Goal: Task Accomplishment & Management: Use online tool/utility

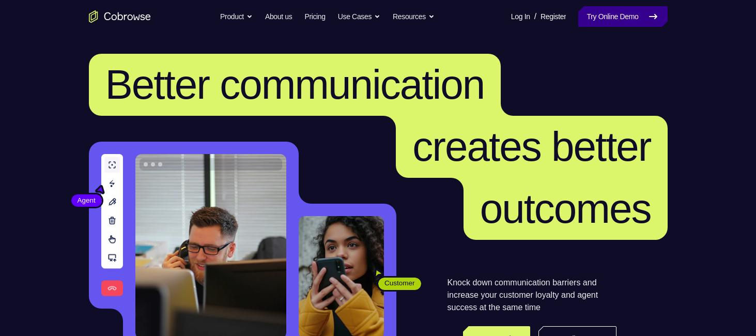
click at [588, 21] on link "Try Online Demo" at bounding box center [623, 16] width 89 height 21
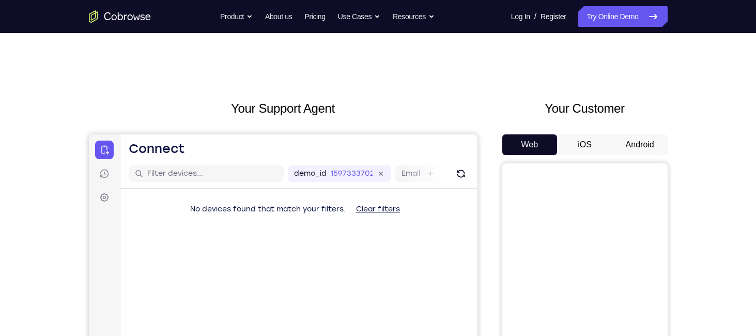
click at [639, 139] on button "Android" at bounding box center [640, 144] width 55 height 21
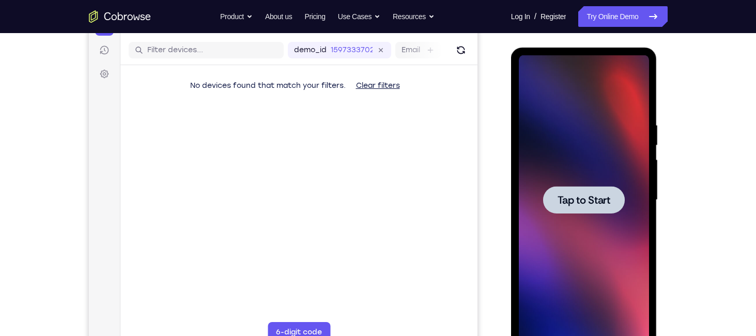
click at [596, 168] on div at bounding box center [584, 200] width 130 height 290
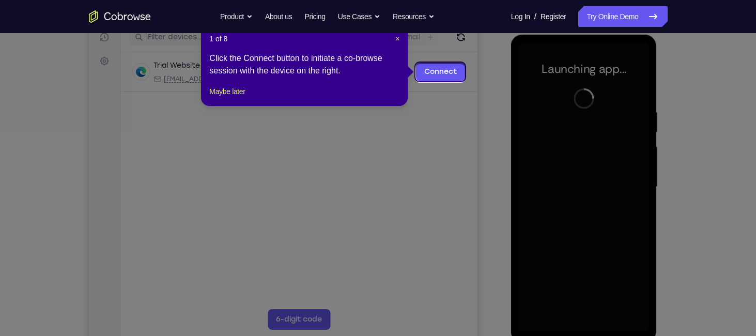
scroll to position [138, 0]
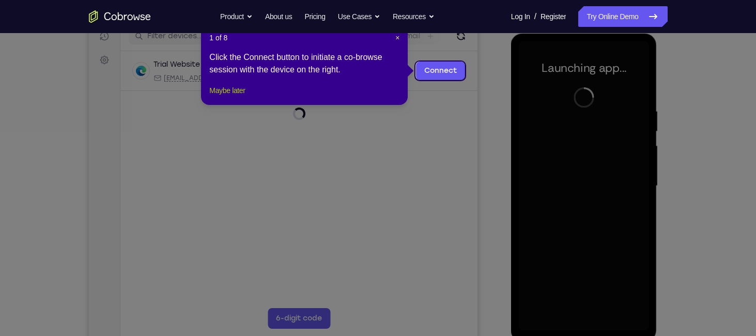
click at [232, 97] on button "Maybe later" at bounding box center [227, 90] width 36 height 12
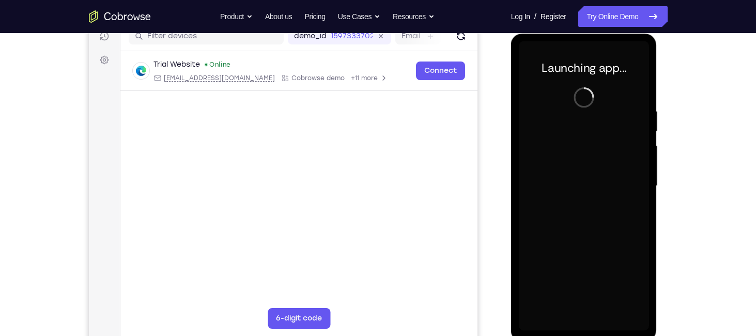
scroll to position [158, 0]
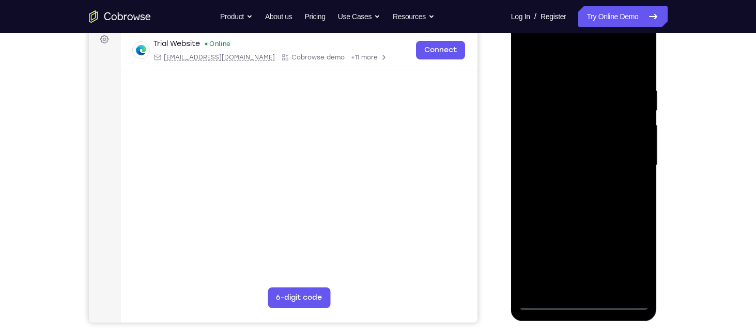
click at [583, 301] on div at bounding box center [584, 166] width 130 height 290
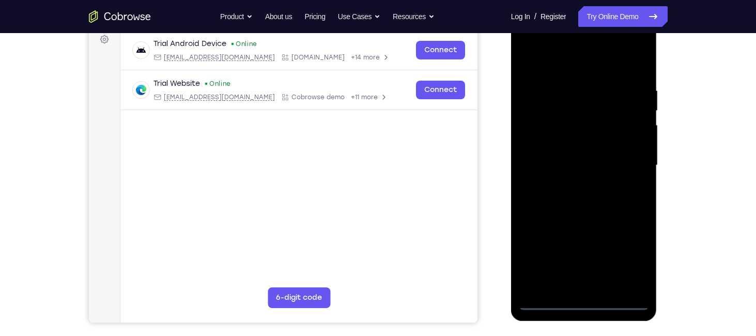
click at [633, 256] on div at bounding box center [584, 166] width 130 height 290
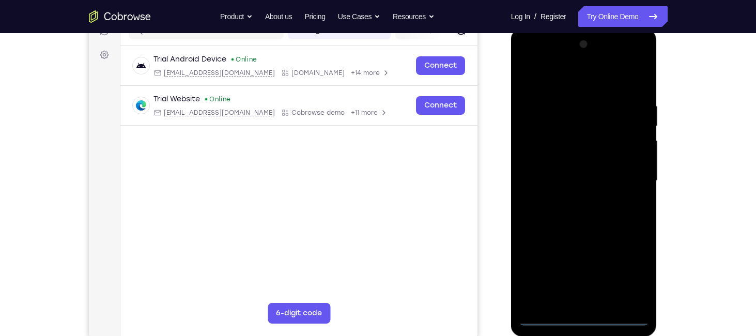
scroll to position [142, 0]
click at [536, 71] on div at bounding box center [584, 182] width 130 height 290
click at [626, 177] on div at bounding box center [584, 182] width 130 height 290
click at [571, 200] on div at bounding box center [584, 182] width 130 height 290
click at [587, 168] on div at bounding box center [584, 182] width 130 height 290
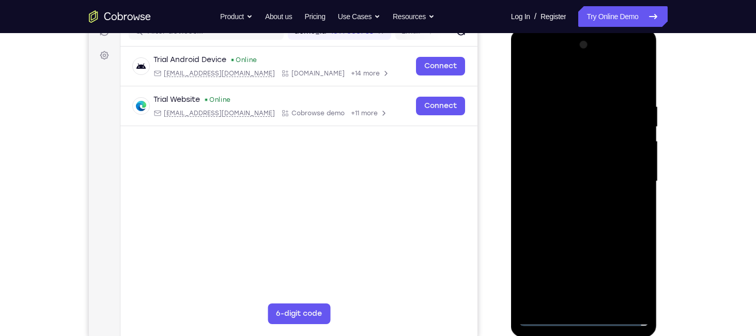
click at [569, 195] on div at bounding box center [584, 182] width 130 height 290
click at [544, 181] on div at bounding box center [584, 182] width 130 height 290
click at [588, 226] on div at bounding box center [584, 182] width 130 height 290
click at [610, 305] on div at bounding box center [584, 182] width 130 height 290
click at [579, 234] on div at bounding box center [584, 182] width 130 height 290
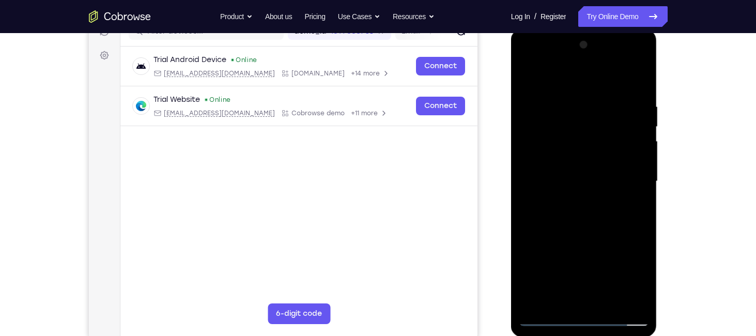
click at [535, 107] on div at bounding box center [584, 182] width 130 height 290
click at [557, 299] on div at bounding box center [584, 182] width 130 height 290
click at [555, 219] on div at bounding box center [584, 182] width 130 height 290
click at [567, 180] on div at bounding box center [584, 182] width 130 height 290
click at [637, 301] on div at bounding box center [584, 182] width 130 height 290
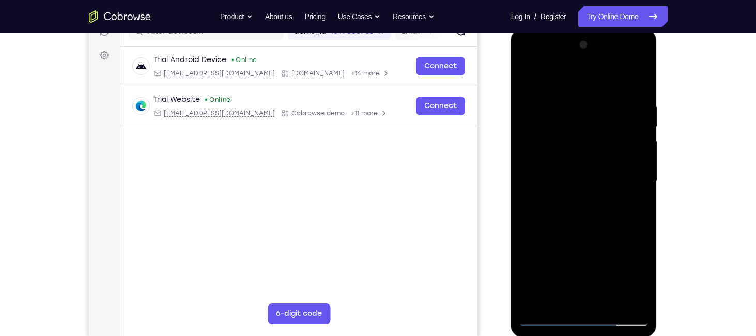
click at [639, 73] on div at bounding box center [584, 182] width 130 height 290
click at [636, 78] on div at bounding box center [584, 182] width 130 height 290
drag, startPoint x: 563, startPoint y: 239, endPoint x: 584, endPoint y: 166, distance: 75.4
click at [584, 166] on div at bounding box center [584, 182] width 130 height 290
drag, startPoint x: 552, startPoint y: 259, endPoint x: 590, endPoint y: 171, distance: 95.7
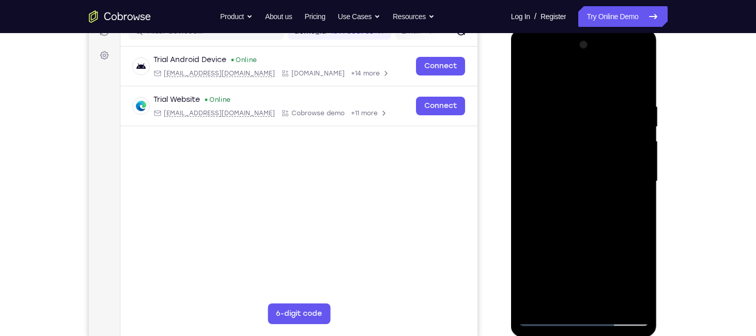
click at [590, 171] on div at bounding box center [584, 182] width 130 height 290
drag, startPoint x: 555, startPoint y: 265, endPoint x: 584, endPoint y: 187, distance: 83.8
click at [584, 187] on div at bounding box center [584, 182] width 130 height 290
drag, startPoint x: 555, startPoint y: 272, endPoint x: 581, endPoint y: 199, distance: 77.8
click at [581, 199] on div at bounding box center [584, 182] width 130 height 290
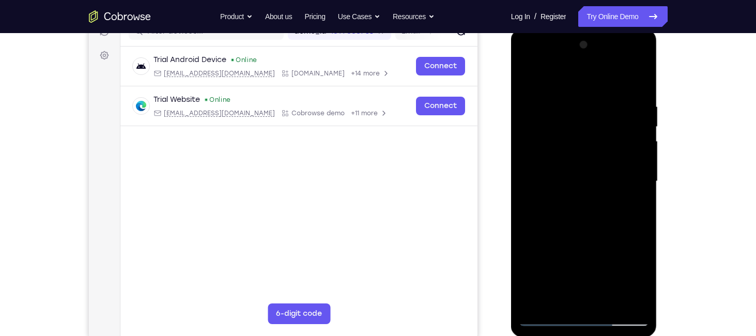
drag, startPoint x: 554, startPoint y: 276, endPoint x: 591, endPoint y: 192, distance: 91.2
click at [591, 192] on div at bounding box center [584, 182] width 130 height 290
drag, startPoint x: 564, startPoint y: 266, endPoint x: 584, endPoint y: 196, distance: 72.5
click at [584, 196] on div at bounding box center [584, 182] width 130 height 290
drag, startPoint x: 557, startPoint y: 257, endPoint x: 585, endPoint y: 176, distance: 86.2
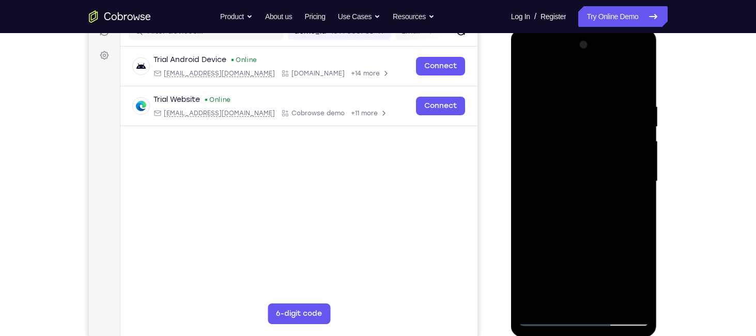
click at [585, 176] on div at bounding box center [584, 182] width 130 height 290
click at [562, 227] on div at bounding box center [584, 182] width 130 height 290
click at [563, 301] on div at bounding box center [584, 182] width 130 height 290
click at [547, 297] on div at bounding box center [584, 182] width 130 height 290
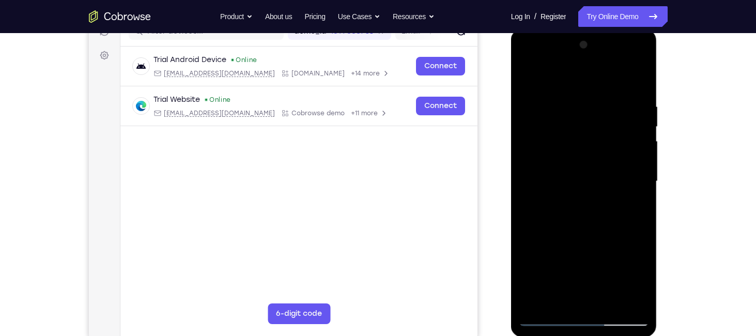
drag, startPoint x: 573, startPoint y: 253, endPoint x: 571, endPoint y: 267, distance: 13.5
click at [571, 267] on div at bounding box center [584, 182] width 130 height 290
click at [571, 294] on div at bounding box center [584, 182] width 130 height 290
click at [551, 297] on div at bounding box center [584, 182] width 130 height 290
click at [613, 237] on div at bounding box center [584, 182] width 130 height 290
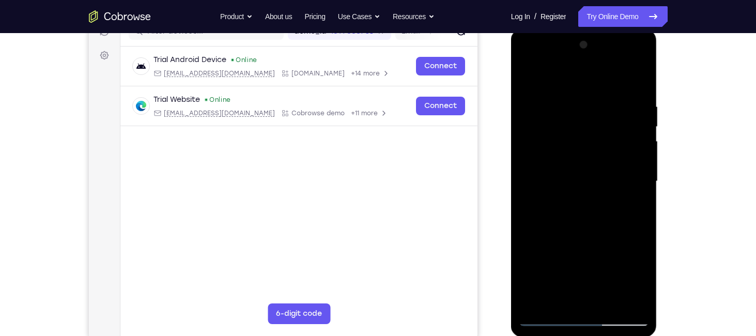
click at [579, 294] on div at bounding box center [584, 182] width 130 height 290
click at [573, 297] on div at bounding box center [584, 182] width 130 height 290
click at [524, 73] on div at bounding box center [584, 182] width 130 height 290
click at [569, 229] on div at bounding box center [584, 182] width 130 height 290
click at [558, 298] on div at bounding box center [584, 182] width 130 height 290
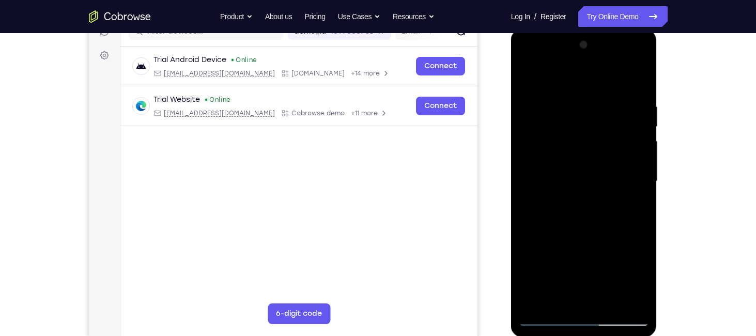
click at [558, 298] on div at bounding box center [584, 182] width 130 height 290
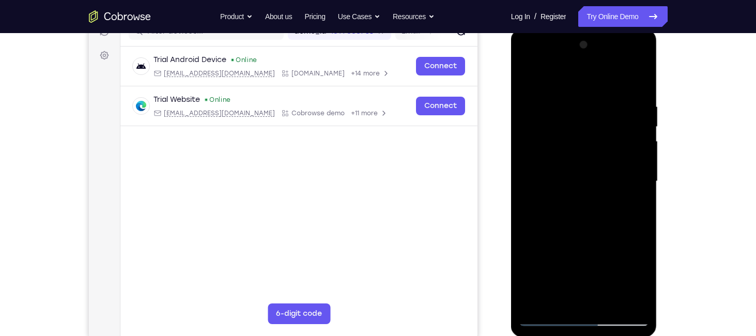
click at [558, 298] on div at bounding box center [584, 182] width 130 height 290
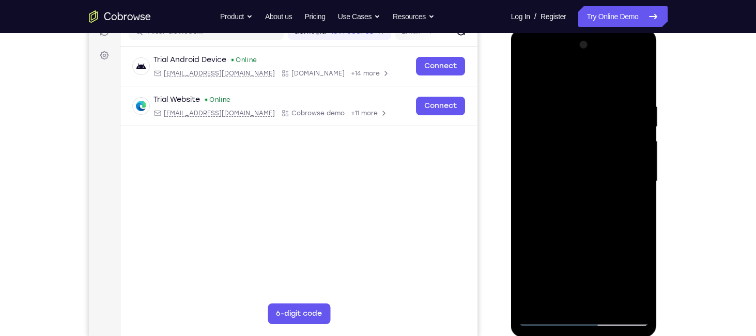
click at [558, 298] on div at bounding box center [584, 182] width 130 height 290
drag, startPoint x: 594, startPoint y: 190, endPoint x: 579, endPoint y: 290, distance: 100.8
click at [579, 290] on div at bounding box center [584, 182] width 130 height 290
click at [557, 299] on div at bounding box center [584, 182] width 130 height 290
click at [575, 297] on div at bounding box center [584, 182] width 130 height 290
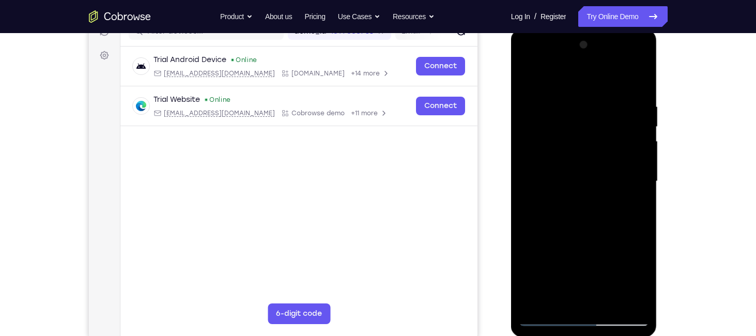
click at [575, 297] on div at bounding box center [584, 182] width 130 height 290
click at [525, 80] on div at bounding box center [584, 182] width 130 height 290
drag, startPoint x: 579, startPoint y: 160, endPoint x: 560, endPoint y: 252, distance: 93.9
click at [560, 252] on div at bounding box center [584, 182] width 130 height 290
click at [645, 74] on div at bounding box center [584, 182] width 130 height 290
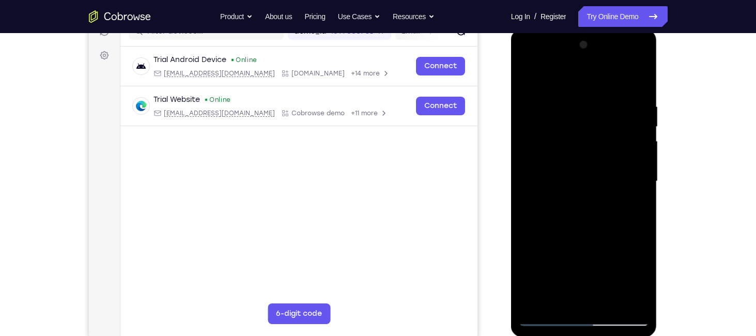
click at [547, 266] on div at bounding box center [584, 182] width 130 height 290
click at [643, 75] on div at bounding box center [584, 182] width 130 height 290
click at [569, 298] on div at bounding box center [584, 182] width 130 height 290
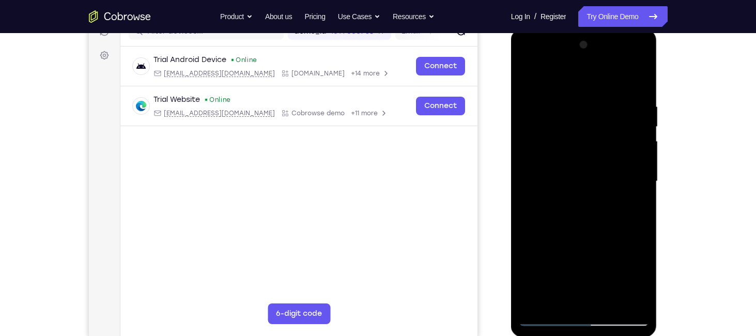
click at [569, 298] on div at bounding box center [584, 182] width 130 height 290
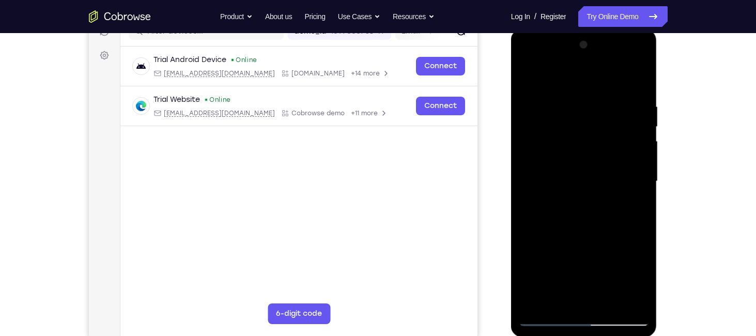
click at [569, 298] on div at bounding box center [584, 182] width 130 height 290
drag, startPoint x: 603, startPoint y: 168, endPoint x: 576, endPoint y: 343, distance: 177.3
click at [576, 336] on html "Online web based iOS Simulators and Android Emulators. Run iPhone, iPad, Mobile…" at bounding box center [584, 184] width 147 height 310
click at [629, 60] on div at bounding box center [584, 182] width 130 height 290
click at [640, 80] on div at bounding box center [584, 182] width 130 height 290
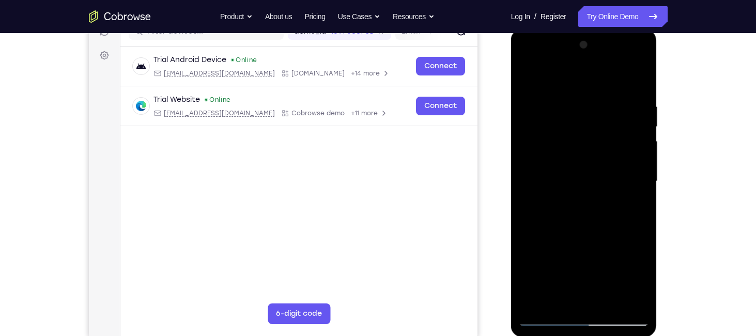
click at [545, 63] on div at bounding box center [584, 182] width 130 height 290
click at [543, 155] on div at bounding box center [584, 182] width 130 height 290
click at [599, 298] on div at bounding box center [584, 182] width 130 height 290
click at [638, 78] on div at bounding box center [584, 182] width 130 height 290
click at [598, 298] on div at bounding box center [584, 182] width 130 height 290
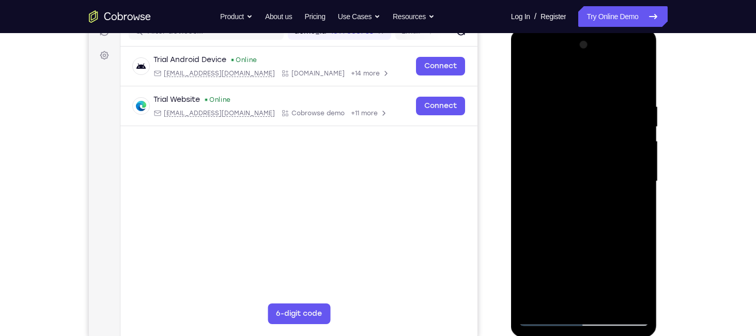
drag, startPoint x: 569, startPoint y: 245, endPoint x: 598, endPoint y: 133, distance: 115.5
click at [598, 133] on div at bounding box center [584, 182] width 130 height 290
drag, startPoint x: 586, startPoint y: 229, endPoint x: 623, endPoint y: 123, distance: 112.2
click at [623, 123] on div at bounding box center [584, 182] width 130 height 290
drag, startPoint x: 569, startPoint y: 251, endPoint x: 604, endPoint y: 162, distance: 95.1
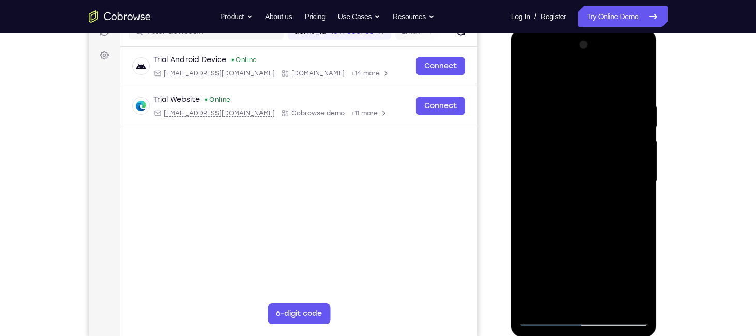
click at [604, 162] on div at bounding box center [584, 182] width 130 height 290
drag, startPoint x: 554, startPoint y: 278, endPoint x: 590, endPoint y: 203, distance: 83.0
click at [590, 203] on div at bounding box center [584, 182] width 130 height 290
drag, startPoint x: 564, startPoint y: 274, endPoint x: 597, endPoint y: 198, distance: 83.4
click at [597, 198] on div at bounding box center [584, 182] width 130 height 290
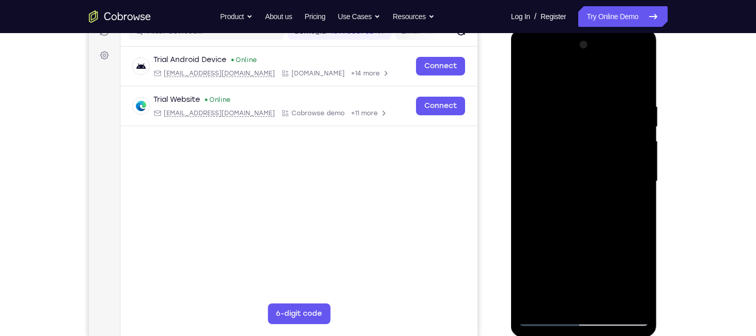
drag, startPoint x: 562, startPoint y: 273, endPoint x: 601, endPoint y: 193, distance: 88.8
click at [601, 193] on div at bounding box center [584, 182] width 130 height 290
click at [584, 216] on div at bounding box center [584, 182] width 130 height 290
click at [528, 82] on div at bounding box center [584, 182] width 130 height 290
drag, startPoint x: 596, startPoint y: 166, endPoint x: 578, endPoint y: 240, distance: 76.0
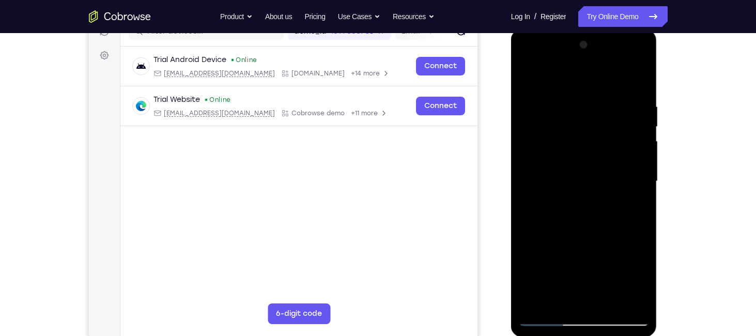
click at [578, 240] on div at bounding box center [584, 182] width 130 height 290
drag, startPoint x: 583, startPoint y: 176, endPoint x: 572, endPoint y: 278, distance: 102.5
click at [555, 320] on div at bounding box center [584, 182] width 130 height 290
drag, startPoint x: 600, startPoint y: 187, endPoint x: 557, endPoint y: 286, distance: 108.4
click at [557, 286] on div at bounding box center [584, 182] width 130 height 290
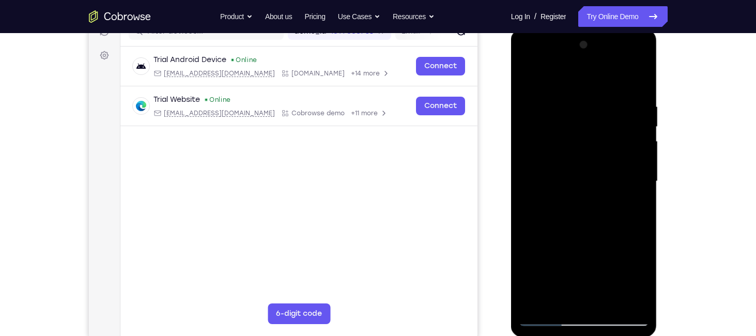
drag, startPoint x: 570, startPoint y: 169, endPoint x: 513, endPoint y: 284, distance: 129.0
click at [513, 284] on div at bounding box center [584, 183] width 146 height 308
drag, startPoint x: 598, startPoint y: 171, endPoint x: 575, endPoint y: 257, distance: 89.2
click at [575, 257] on div at bounding box center [584, 182] width 130 height 290
click at [600, 148] on div at bounding box center [584, 182] width 130 height 290
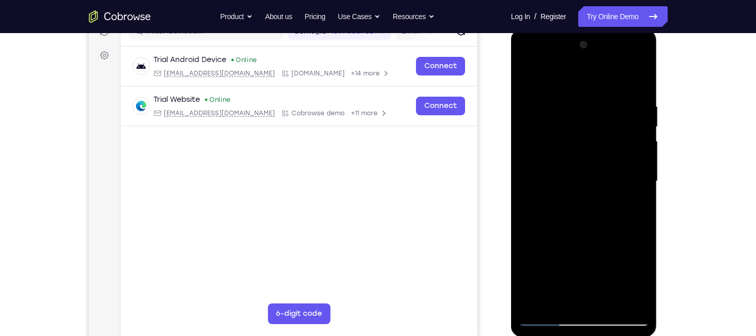
click at [562, 280] on div at bounding box center [584, 182] width 130 height 290
click at [559, 299] on div at bounding box center [584, 182] width 130 height 290
click at [521, 79] on div at bounding box center [584, 182] width 130 height 290
click at [574, 179] on div at bounding box center [584, 182] width 130 height 290
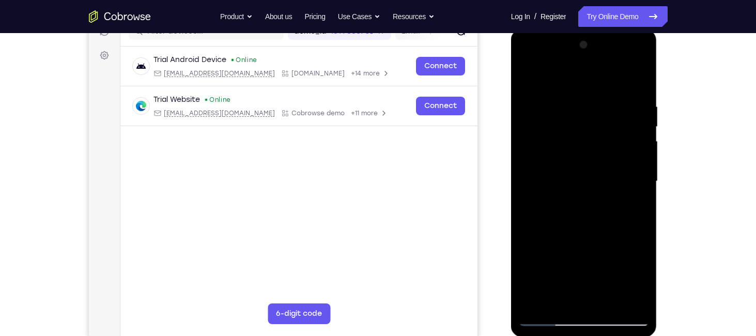
click at [563, 274] on div at bounding box center [584, 182] width 130 height 290
click at [528, 80] on div at bounding box center [584, 182] width 130 height 290
click at [586, 159] on div at bounding box center [584, 182] width 130 height 290
click at [561, 300] on div at bounding box center [584, 182] width 130 height 290
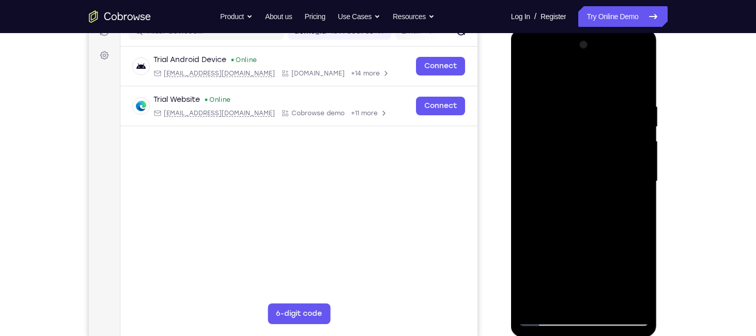
click at [633, 207] on div at bounding box center [584, 182] width 130 height 290
click at [527, 80] on div at bounding box center [584, 182] width 130 height 290
click at [594, 153] on div at bounding box center [584, 182] width 130 height 290
click at [639, 281] on div at bounding box center [584, 182] width 130 height 290
click at [635, 205] on div at bounding box center [584, 182] width 130 height 290
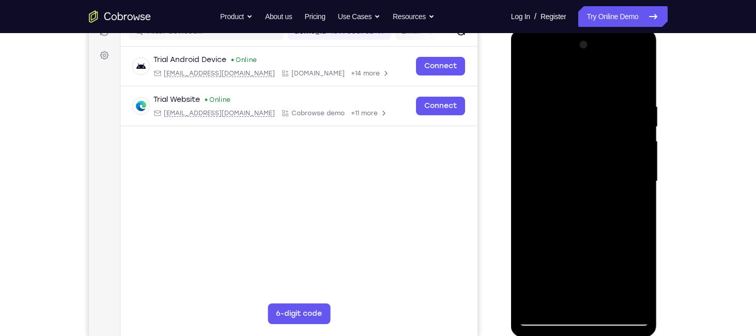
click at [575, 172] on div at bounding box center [584, 182] width 130 height 290
click at [604, 257] on div at bounding box center [584, 182] width 130 height 290
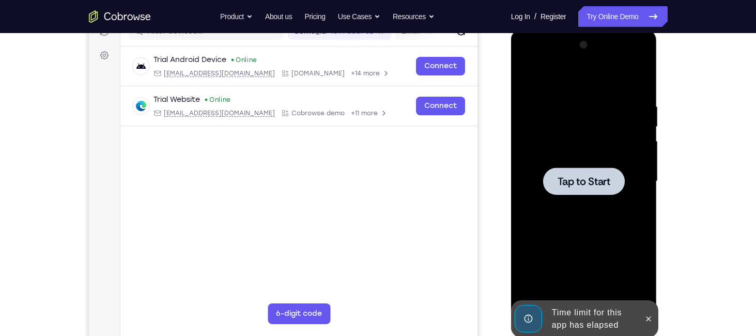
click at [604, 257] on div at bounding box center [584, 182] width 130 height 290
click at [654, 312] on button at bounding box center [649, 319] width 17 height 17
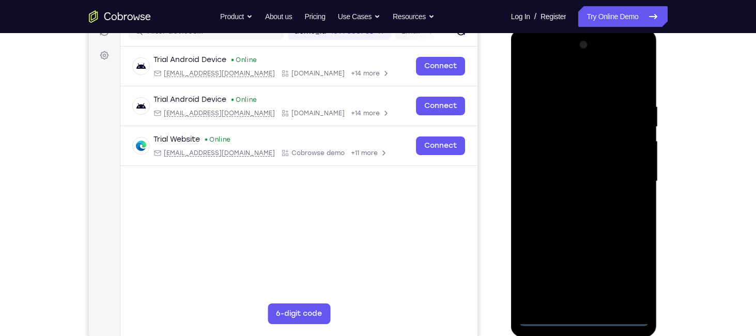
click at [582, 315] on div at bounding box center [584, 182] width 130 height 290
click at [633, 272] on div at bounding box center [584, 182] width 130 height 290
click at [527, 75] on div at bounding box center [584, 182] width 130 height 290
click at [621, 181] on div at bounding box center [584, 182] width 130 height 290
click at [571, 199] on div at bounding box center [584, 182] width 130 height 290
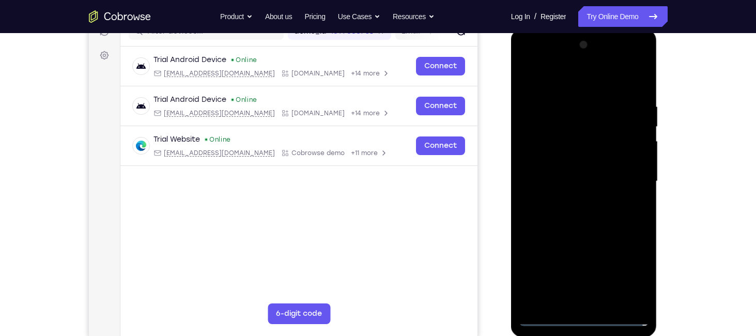
click at [571, 174] on div at bounding box center [584, 182] width 130 height 290
click at [575, 141] on div at bounding box center [584, 182] width 130 height 290
click at [644, 276] on div at bounding box center [584, 182] width 130 height 290
click at [601, 161] on div at bounding box center [584, 182] width 130 height 290
click at [588, 179] on div at bounding box center [584, 182] width 130 height 290
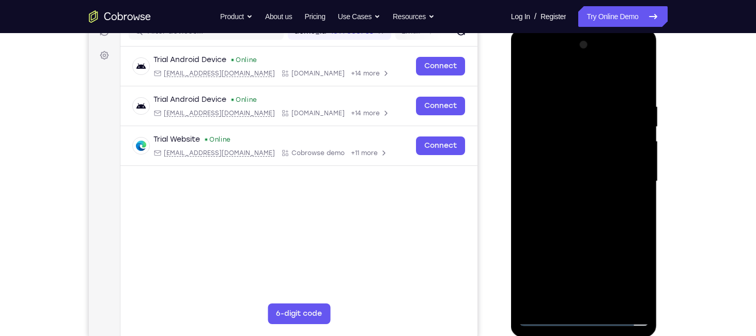
click at [589, 209] on div at bounding box center [584, 182] width 130 height 290
click at [609, 303] on div at bounding box center [584, 182] width 130 height 290
click at [582, 226] on div at bounding box center [584, 182] width 130 height 290
click at [614, 301] on div at bounding box center [584, 182] width 130 height 290
click at [577, 239] on div at bounding box center [584, 182] width 130 height 290
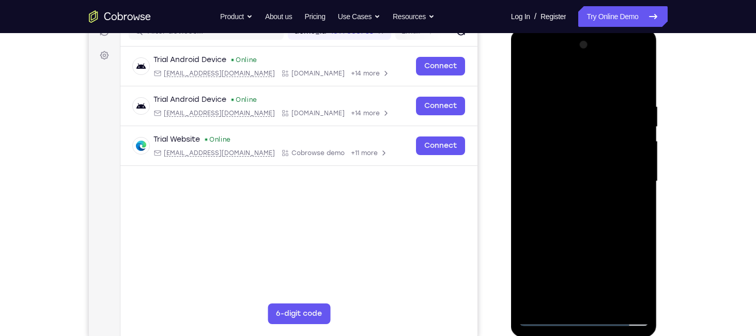
click at [576, 156] on div at bounding box center [584, 182] width 130 height 290
click at [560, 296] on div at bounding box center [584, 182] width 130 height 290
click at [635, 207] on div at bounding box center [584, 182] width 130 height 290
click at [642, 278] on div at bounding box center [584, 182] width 130 height 290
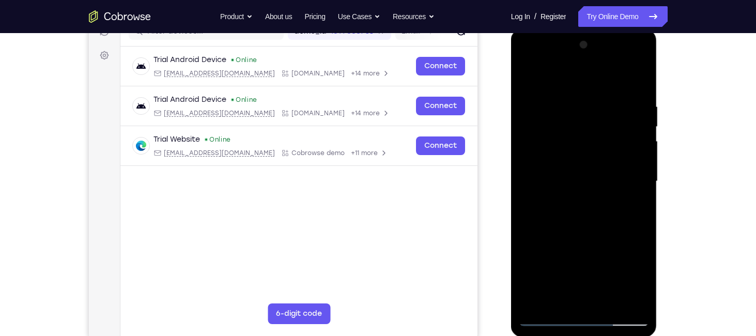
click at [636, 202] on div at bounding box center [584, 182] width 130 height 290
click at [629, 209] on div at bounding box center [584, 182] width 130 height 290
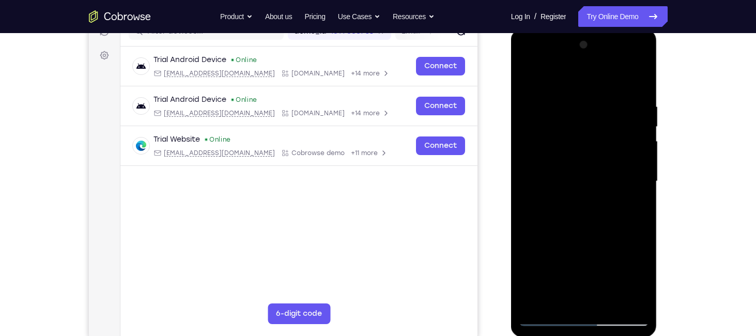
click at [629, 209] on div at bounding box center [584, 182] width 130 height 290
click at [544, 186] on div at bounding box center [584, 182] width 130 height 290
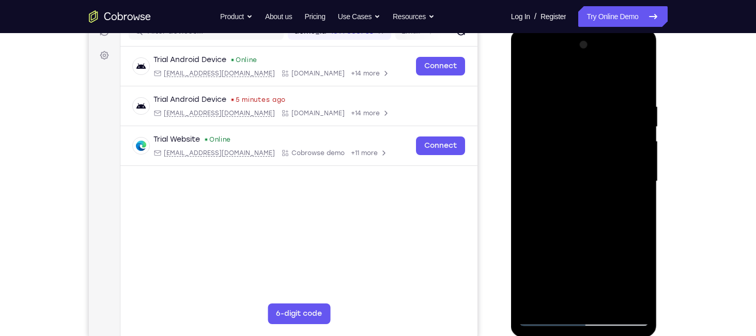
click at [544, 186] on div at bounding box center [584, 182] width 130 height 290
click at [546, 270] on div at bounding box center [584, 182] width 130 height 290
click at [533, 277] on div at bounding box center [584, 182] width 130 height 290
click at [539, 278] on div at bounding box center [584, 182] width 130 height 290
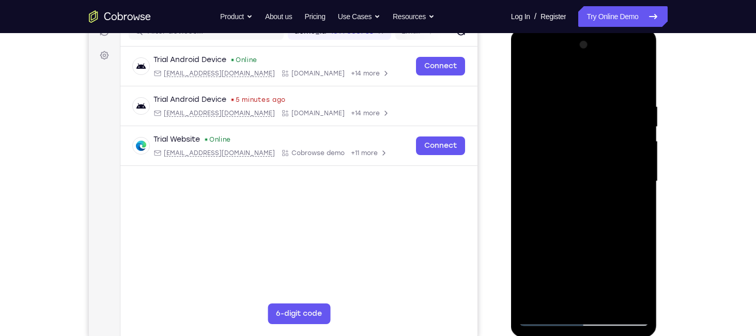
click at [539, 278] on div at bounding box center [584, 182] width 130 height 290
click at [527, 77] on div at bounding box center [584, 182] width 130 height 290
click at [562, 305] on div at bounding box center [584, 182] width 130 height 290
click at [644, 282] on div at bounding box center [584, 182] width 130 height 290
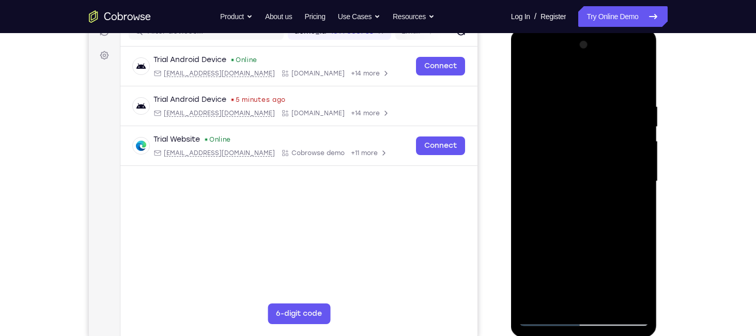
click at [644, 282] on div at bounding box center [584, 182] width 130 height 290
click at [628, 206] on div at bounding box center [584, 182] width 130 height 290
click at [635, 207] on div at bounding box center [584, 182] width 130 height 290
click at [526, 82] on div at bounding box center [584, 182] width 130 height 290
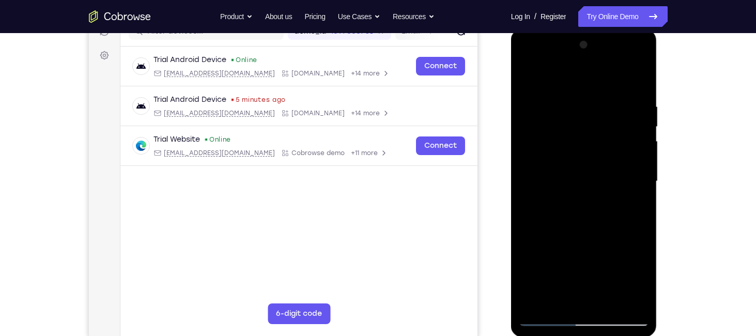
click at [586, 153] on div at bounding box center [584, 182] width 130 height 290
click at [640, 210] on div at bounding box center [584, 182] width 130 height 290
click at [527, 76] on div at bounding box center [584, 182] width 130 height 290
click at [599, 171] on div at bounding box center [584, 182] width 130 height 290
click at [563, 258] on div at bounding box center [584, 182] width 130 height 290
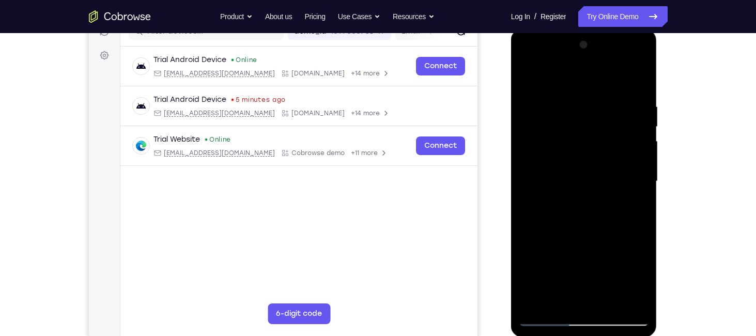
click at [563, 258] on div at bounding box center [584, 182] width 130 height 290
click at [557, 296] on div at bounding box center [584, 182] width 130 height 290
click at [631, 205] on div at bounding box center [584, 182] width 130 height 290
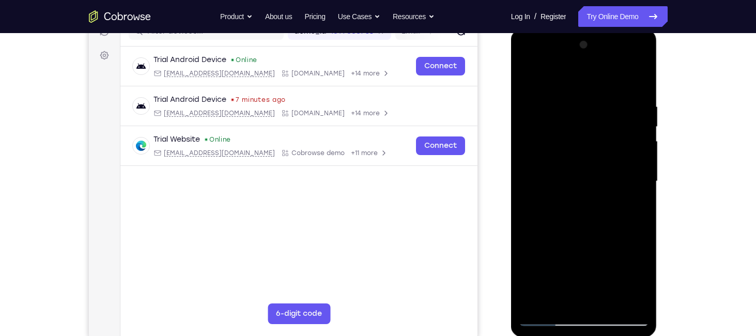
click at [631, 205] on div at bounding box center [584, 182] width 130 height 290
click at [635, 283] on div at bounding box center [584, 182] width 130 height 290
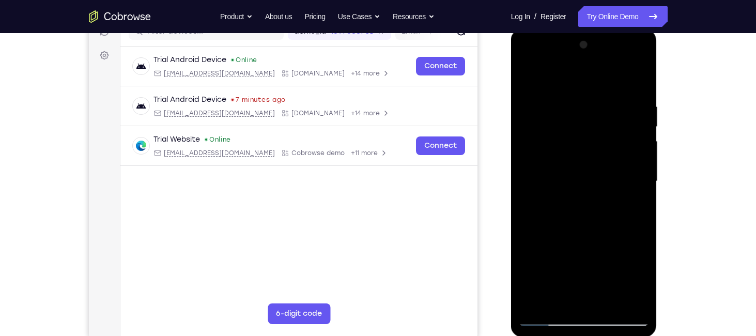
click at [635, 283] on div at bounding box center [584, 182] width 130 height 290
click at [636, 282] on div at bounding box center [584, 182] width 130 height 290
click at [642, 277] on div at bounding box center [584, 182] width 130 height 290
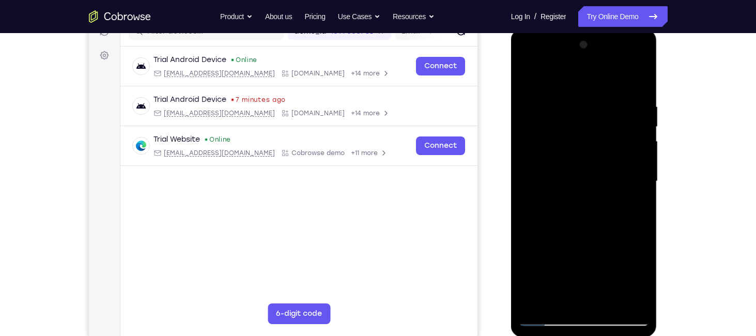
click at [620, 246] on div at bounding box center [584, 182] width 130 height 290
click at [586, 300] on div at bounding box center [584, 182] width 130 height 290
click at [581, 258] on div at bounding box center [584, 182] width 130 height 290
click at [623, 283] on div at bounding box center [584, 182] width 130 height 290
click at [529, 261] on div at bounding box center [584, 182] width 130 height 290
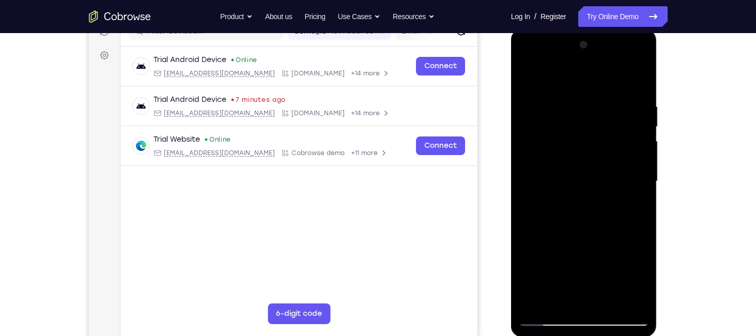
click at [615, 243] on div at bounding box center [584, 182] width 130 height 290
click at [636, 267] on div at bounding box center [584, 182] width 130 height 290
click at [633, 204] on div at bounding box center [584, 182] width 130 height 290
click at [525, 75] on div at bounding box center [584, 182] width 130 height 290
click at [573, 178] on div at bounding box center [584, 182] width 130 height 290
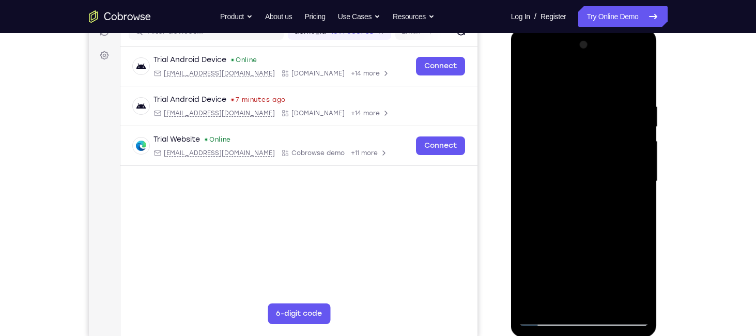
click at [544, 279] on div at bounding box center [584, 182] width 130 height 290
click at [524, 79] on div at bounding box center [584, 182] width 130 height 290
click at [567, 158] on div at bounding box center [584, 182] width 130 height 290
click at [521, 75] on div at bounding box center [584, 182] width 130 height 290
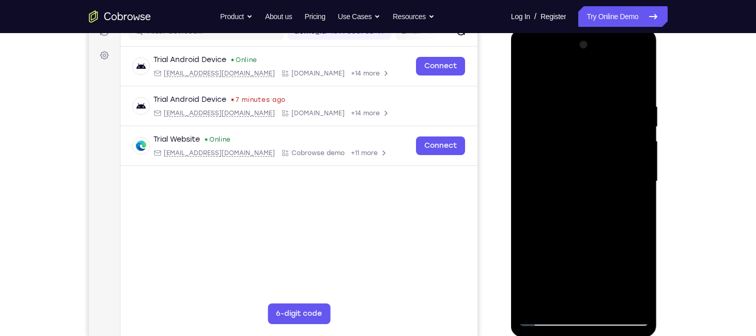
click at [559, 181] on div at bounding box center [584, 182] width 130 height 290
click at [563, 297] on div at bounding box center [584, 182] width 130 height 290
click at [629, 205] on div at bounding box center [584, 182] width 130 height 290
click at [528, 79] on div at bounding box center [584, 182] width 130 height 290
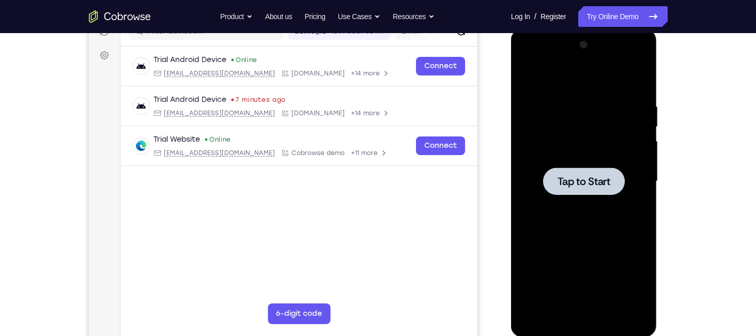
drag, startPoint x: 876, startPoint y: 99, endPoint x: 534, endPoint y: 145, distance: 344.9
click at [534, 145] on div at bounding box center [584, 182] width 130 height 290
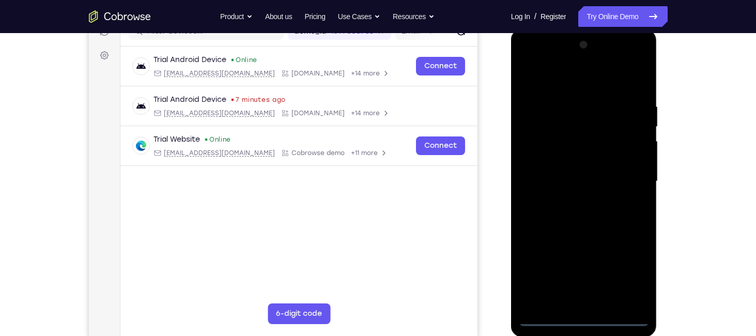
click at [590, 318] on div at bounding box center [584, 182] width 130 height 290
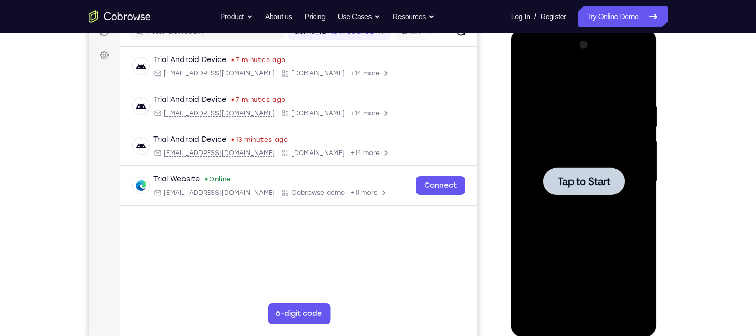
click at [531, 129] on div at bounding box center [584, 182] width 130 height 290
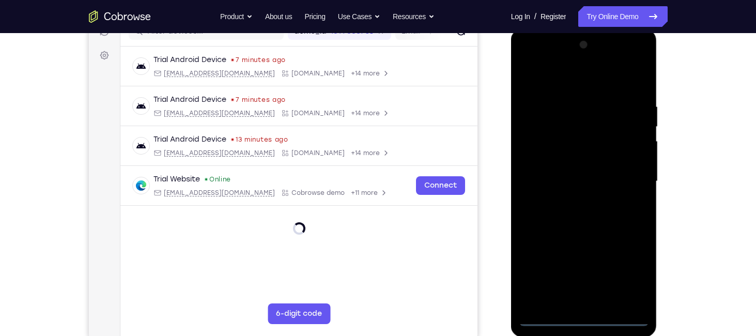
click at [574, 322] on div at bounding box center [584, 182] width 130 height 290
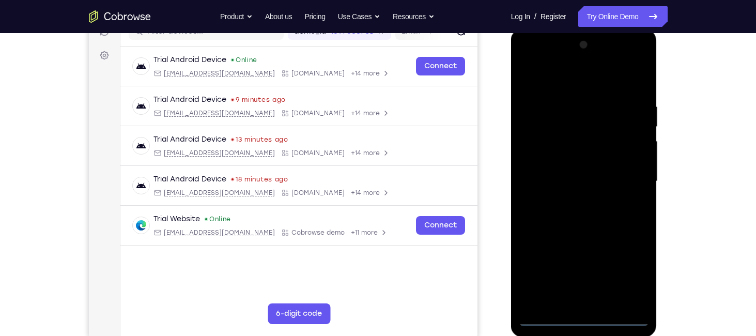
click at [631, 268] on div at bounding box center [584, 182] width 130 height 290
click at [628, 280] on div at bounding box center [584, 182] width 130 height 290
click at [527, 81] on div at bounding box center [584, 182] width 130 height 290
click at [626, 177] on div at bounding box center [584, 182] width 130 height 290
click at [573, 201] on div at bounding box center [584, 182] width 130 height 290
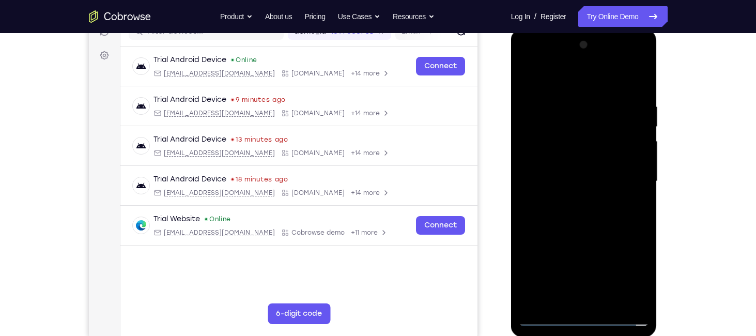
click at [573, 160] on div at bounding box center [584, 182] width 130 height 290
click at [569, 172] on div at bounding box center [584, 182] width 130 height 290
click at [591, 203] on div at bounding box center [584, 182] width 130 height 290
click at [592, 195] on div at bounding box center [584, 182] width 130 height 290
click at [590, 199] on div at bounding box center [584, 182] width 130 height 290
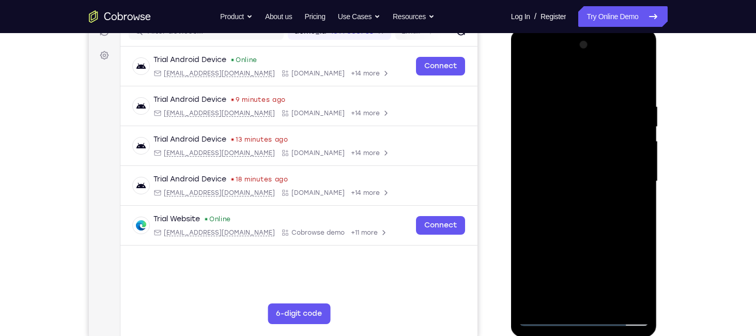
click at [576, 154] on div at bounding box center [584, 182] width 130 height 290
drag, startPoint x: 599, startPoint y: 262, endPoint x: 618, endPoint y: 210, distance: 55.6
click at [618, 210] on div at bounding box center [584, 182] width 130 height 290
click at [528, 270] on div at bounding box center [584, 182] width 130 height 290
drag, startPoint x: 599, startPoint y: 250, endPoint x: 640, endPoint y: 113, distance: 143.5
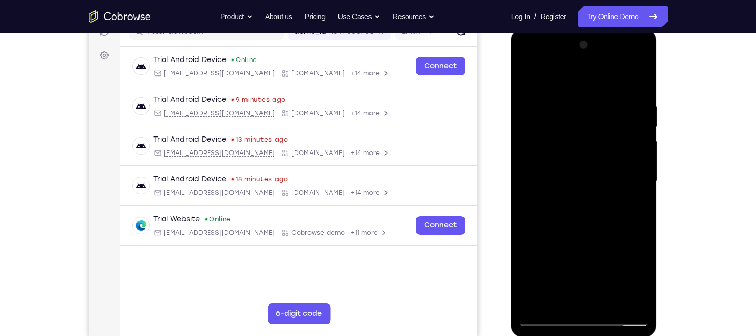
click at [640, 113] on div at bounding box center [584, 182] width 130 height 290
drag, startPoint x: 617, startPoint y: 254, endPoint x: 641, endPoint y: 164, distance: 93.1
click at [641, 164] on div at bounding box center [584, 182] width 130 height 290
click at [525, 264] on div at bounding box center [584, 182] width 130 height 290
click at [605, 305] on div at bounding box center [584, 182] width 130 height 290
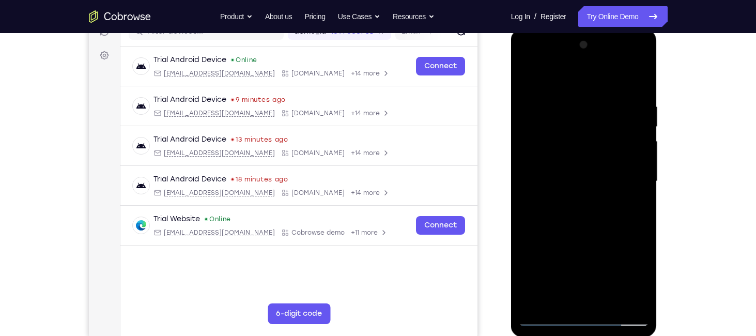
click at [578, 237] on div at bounding box center [584, 182] width 130 height 290
drag, startPoint x: 585, startPoint y: 264, endPoint x: 597, endPoint y: 217, distance: 48.5
click at [597, 217] on div at bounding box center [584, 182] width 130 height 290
click at [567, 245] on div at bounding box center [584, 182] width 130 height 290
click at [529, 80] on div at bounding box center [584, 182] width 130 height 290
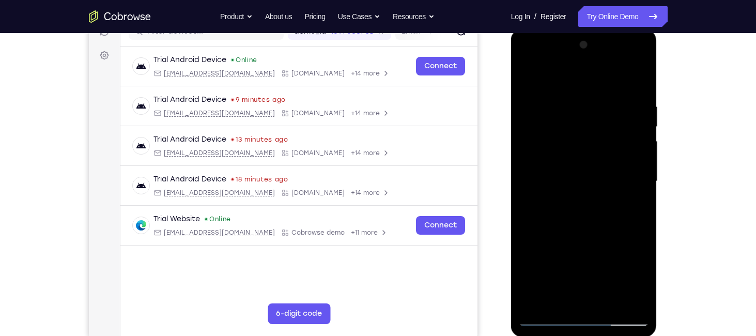
drag, startPoint x: 561, startPoint y: 226, endPoint x: 595, endPoint y: 141, distance: 92.2
click at [595, 141] on div at bounding box center [584, 182] width 130 height 290
drag, startPoint x: 578, startPoint y: 238, endPoint x: 608, endPoint y: 125, distance: 117.3
click at [608, 125] on div at bounding box center [584, 182] width 130 height 290
drag, startPoint x: 569, startPoint y: 271, endPoint x: 583, endPoint y: 195, distance: 77.2
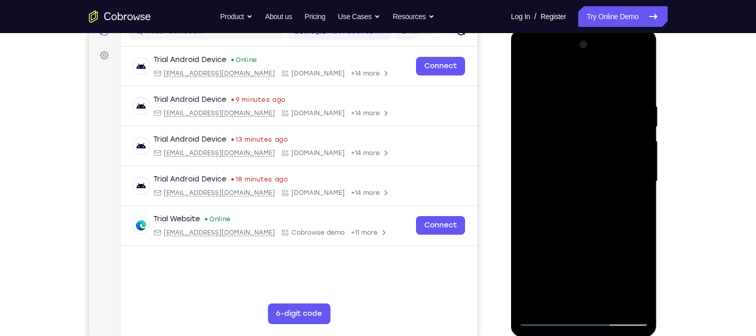
click at [583, 195] on div at bounding box center [584, 182] width 130 height 290
drag, startPoint x: 592, startPoint y: 280, endPoint x: 617, endPoint y: 194, distance: 89.8
click at [617, 194] on div at bounding box center [584, 182] width 130 height 290
drag, startPoint x: 572, startPoint y: 265, endPoint x: 606, endPoint y: 169, distance: 102.2
click at [606, 169] on div at bounding box center [584, 182] width 130 height 290
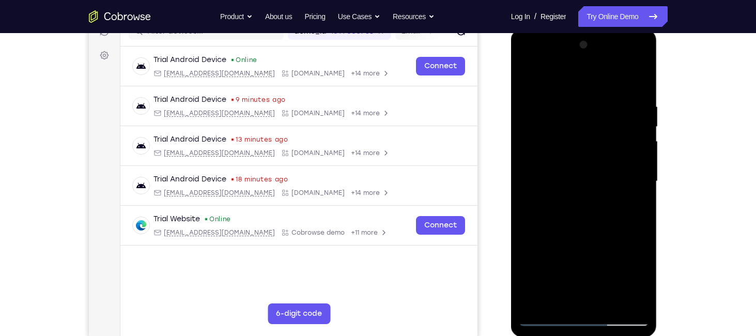
drag, startPoint x: 590, startPoint y: 182, endPoint x: 565, endPoint y: 274, distance: 94.8
click at [562, 288] on div at bounding box center [584, 182] width 130 height 290
drag, startPoint x: 591, startPoint y: 156, endPoint x: 544, endPoint y: 315, distance: 165.6
click at [544, 315] on div at bounding box center [584, 182] width 130 height 290
drag, startPoint x: 595, startPoint y: 173, endPoint x: 579, endPoint y: 259, distance: 87.8
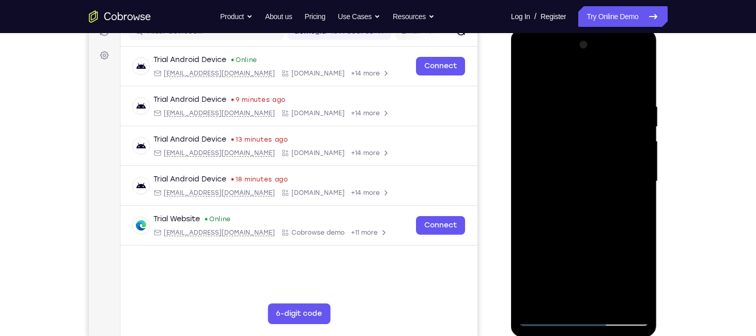
click at [579, 259] on div at bounding box center [584, 182] width 130 height 290
drag, startPoint x: 552, startPoint y: 209, endPoint x: 534, endPoint y: 266, distance: 59.7
click at [534, 266] on div at bounding box center [584, 182] width 130 height 290
drag, startPoint x: 580, startPoint y: 171, endPoint x: 529, endPoint y: 266, distance: 108.0
click at [529, 266] on div at bounding box center [584, 182] width 130 height 290
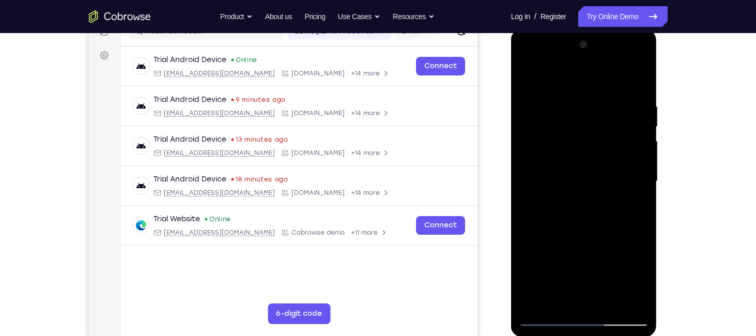
drag, startPoint x: 580, startPoint y: 170, endPoint x: 547, endPoint y: 270, distance: 106.1
click at [547, 270] on div at bounding box center [584, 182] width 130 height 290
drag, startPoint x: 581, startPoint y: 144, endPoint x: 569, endPoint y: 204, distance: 61.0
click at [569, 204] on div at bounding box center [584, 182] width 130 height 290
drag, startPoint x: 563, startPoint y: 172, endPoint x: 563, endPoint y: 224, distance: 52.2
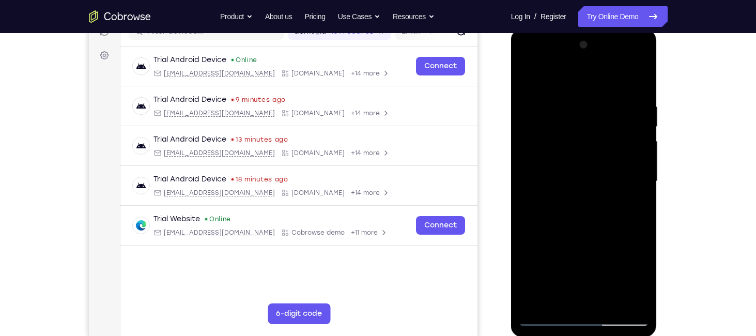
click at [563, 224] on div at bounding box center [584, 182] width 130 height 290
drag, startPoint x: 550, startPoint y: 271, endPoint x: 589, endPoint y: 212, distance: 71.0
click at [589, 212] on div at bounding box center [584, 182] width 130 height 290
drag, startPoint x: 556, startPoint y: 296, endPoint x: 604, endPoint y: 222, distance: 88.2
click at [604, 222] on div at bounding box center [584, 182] width 130 height 290
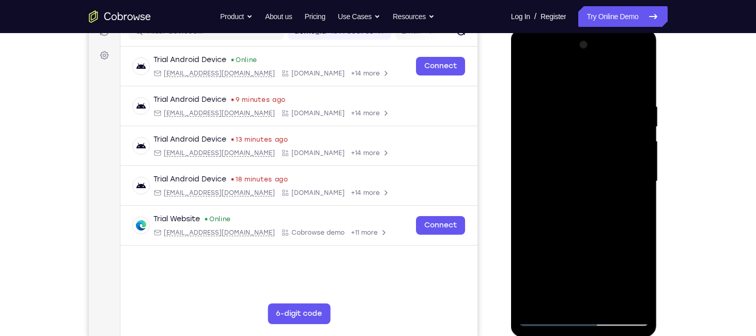
drag, startPoint x: 559, startPoint y: 293, endPoint x: 603, endPoint y: 206, distance: 97.6
click at [603, 206] on div at bounding box center [584, 182] width 130 height 290
drag, startPoint x: 575, startPoint y: 283, endPoint x: 616, endPoint y: 196, distance: 96.2
click at [616, 196] on div at bounding box center [584, 182] width 130 height 290
drag, startPoint x: 573, startPoint y: 284, endPoint x: 619, endPoint y: 200, distance: 96.2
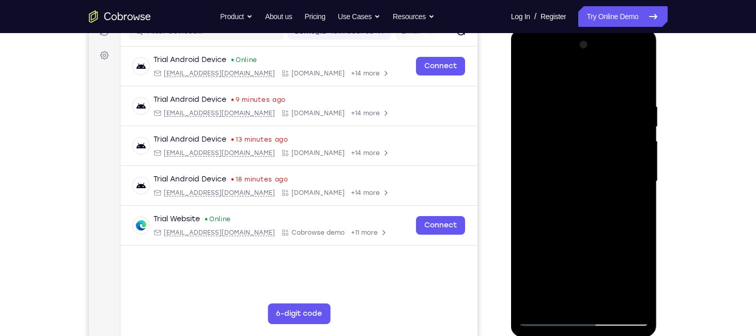
click at [619, 200] on div at bounding box center [584, 182] width 130 height 290
drag, startPoint x: 562, startPoint y: 291, endPoint x: 598, endPoint y: 241, distance: 61.7
click at [598, 241] on div at bounding box center [584, 182] width 130 height 290
click at [583, 229] on div at bounding box center [584, 182] width 130 height 290
click at [564, 296] on div at bounding box center [584, 182] width 130 height 290
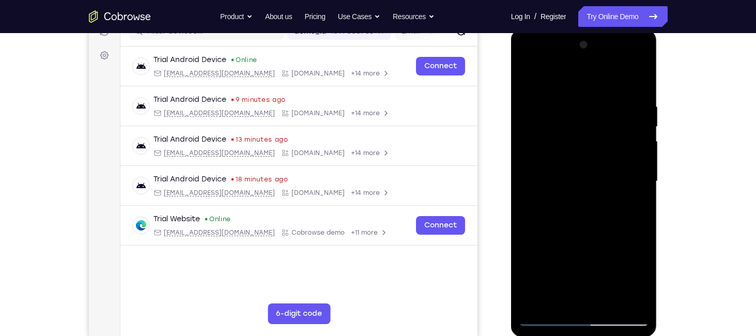
click at [565, 208] on div at bounding box center [584, 182] width 130 height 290
click at [566, 206] on div at bounding box center [584, 182] width 130 height 290
click at [638, 279] on div at bounding box center [584, 182] width 130 height 290
click at [588, 208] on div at bounding box center [584, 182] width 130 height 290
click at [605, 207] on div at bounding box center [584, 182] width 130 height 290
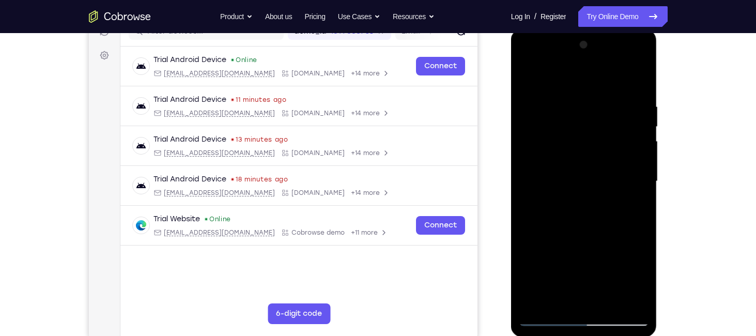
click at [638, 209] on div at bounding box center [584, 182] width 130 height 290
click at [526, 78] on div at bounding box center [584, 182] width 130 height 290
drag, startPoint x: 579, startPoint y: 237, endPoint x: 545, endPoint y: 334, distance: 102.7
click at [545, 334] on div at bounding box center [584, 183] width 146 height 308
drag, startPoint x: 608, startPoint y: 171, endPoint x: 574, endPoint y: 288, distance: 122.2
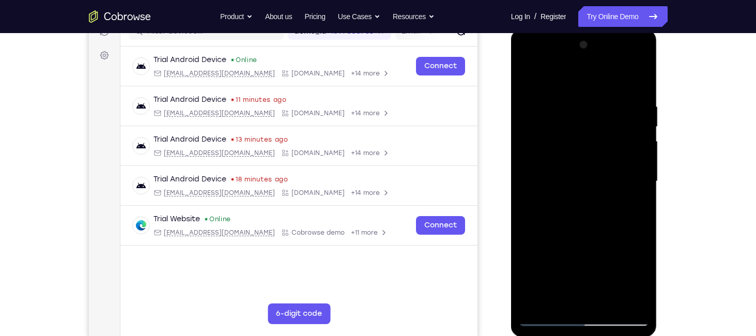
click at [574, 288] on div at bounding box center [584, 182] width 130 height 290
drag, startPoint x: 587, startPoint y: 173, endPoint x: 559, endPoint y: 260, distance: 90.7
click at [559, 260] on div at bounding box center [584, 182] width 130 height 290
drag, startPoint x: 575, startPoint y: 165, endPoint x: 572, endPoint y: 173, distance: 7.7
click at [550, 265] on div at bounding box center [584, 182] width 130 height 290
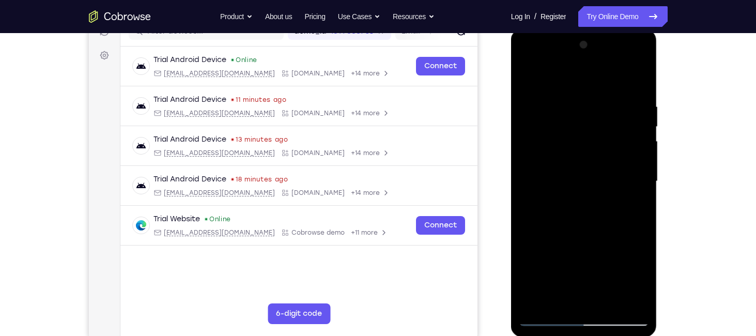
drag, startPoint x: 583, startPoint y: 156, endPoint x: 559, endPoint y: 267, distance: 113.8
click at [559, 267] on div at bounding box center [584, 182] width 130 height 290
drag, startPoint x: 601, startPoint y: 191, endPoint x: 585, endPoint y: 255, distance: 65.6
click at [585, 255] on div at bounding box center [584, 182] width 130 height 290
drag, startPoint x: 561, startPoint y: 176, endPoint x: 547, endPoint y: 223, distance: 49.6
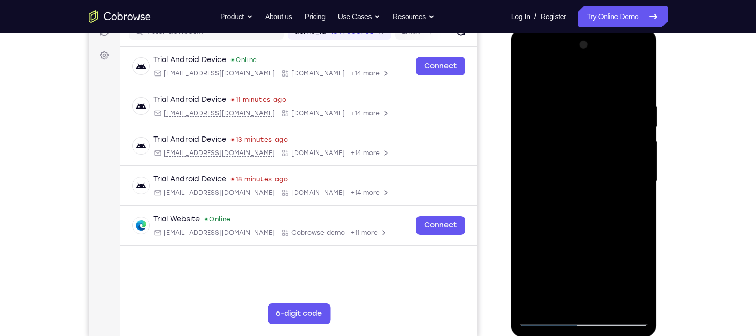
click at [547, 223] on div at bounding box center [584, 182] width 130 height 290
click at [582, 162] on div at bounding box center [584, 182] width 130 height 290
click at [528, 75] on div at bounding box center [584, 182] width 130 height 290
drag, startPoint x: 626, startPoint y: 177, endPoint x: 607, endPoint y: 234, distance: 59.8
click at [607, 234] on div at bounding box center [584, 182] width 130 height 290
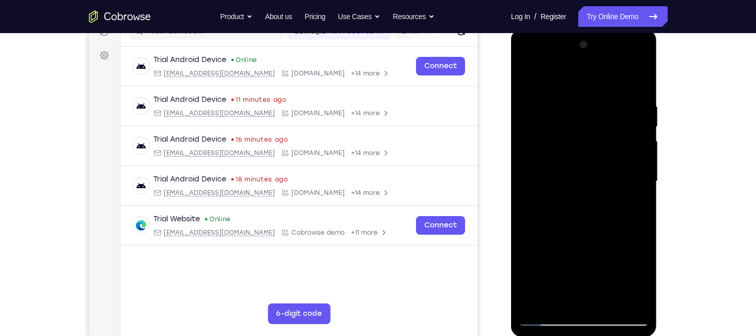
drag, startPoint x: 563, startPoint y: 156, endPoint x: 548, endPoint y: 237, distance: 82.5
click at [548, 237] on div at bounding box center [584, 182] width 130 height 290
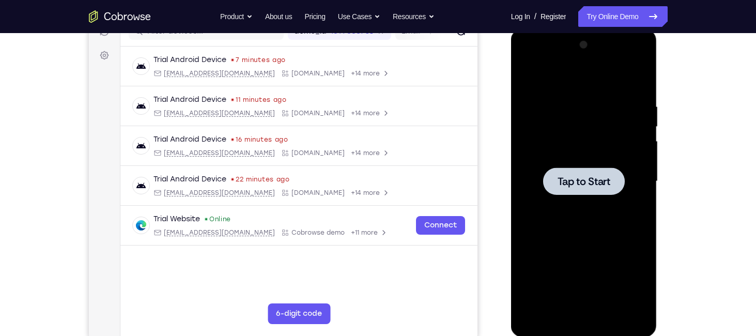
click at [598, 156] on div at bounding box center [584, 182] width 130 height 290
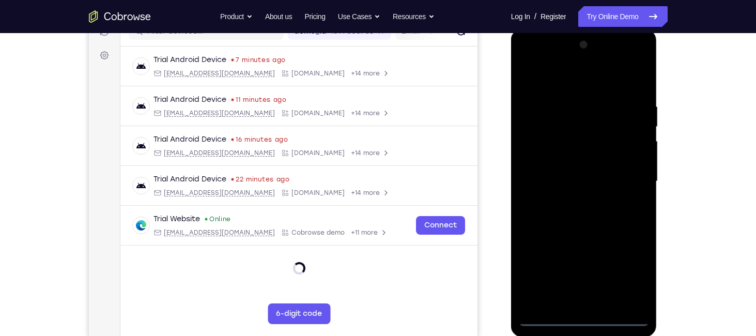
click at [587, 315] on div at bounding box center [584, 182] width 130 height 290
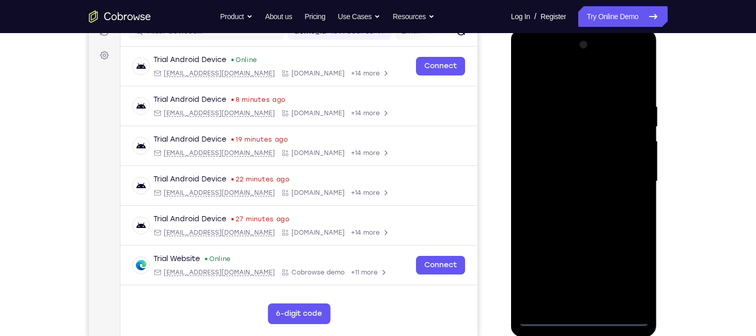
click at [629, 278] on div at bounding box center [584, 182] width 130 height 290
click at [536, 81] on div at bounding box center [584, 182] width 130 height 290
click at [629, 177] on div at bounding box center [584, 182] width 130 height 290
click at [567, 202] on div at bounding box center [584, 182] width 130 height 290
click at [575, 201] on div at bounding box center [584, 182] width 130 height 290
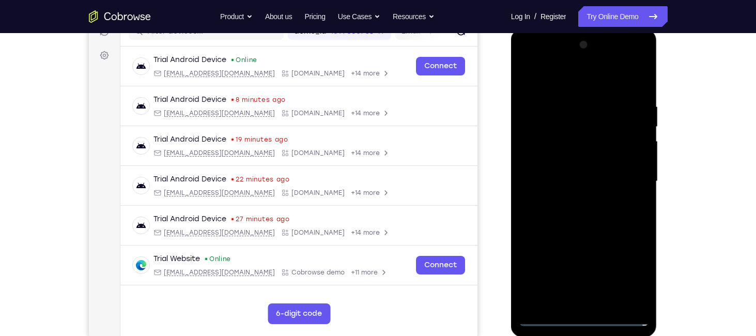
click at [554, 172] on div at bounding box center [584, 182] width 130 height 290
click at [557, 164] on div at bounding box center [584, 182] width 130 height 290
click at [564, 184] on div at bounding box center [584, 182] width 130 height 290
click at [575, 217] on div at bounding box center [584, 182] width 130 height 290
click at [604, 224] on div at bounding box center [584, 182] width 130 height 290
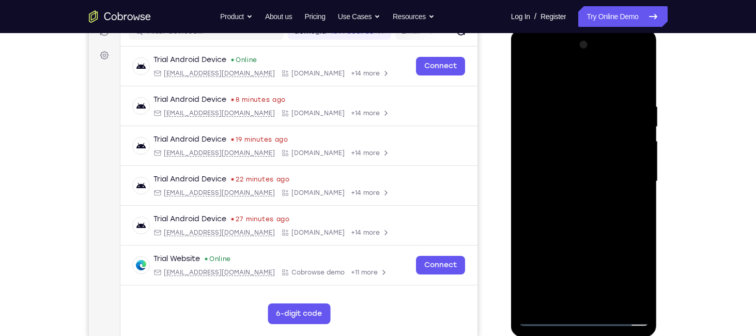
click at [574, 251] on div at bounding box center [584, 182] width 130 height 290
click at [611, 302] on div at bounding box center [584, 182] width 130 height 290
click at [578, 233] on div at bounding box center [584, 182] width 130 height 290
click at [612, 156] on div at bounding box center [584, 182] width 130 height 290
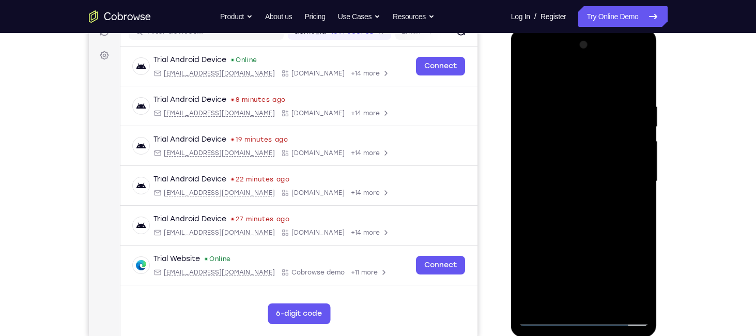
click at [570, 159] on div at bounding box center [584, 182] width 130 height 290
click at [580, 300] on div at bounding box center [584, 182] width 130 height 290
click at [632, 207] on div at bounding box center [584, 182] width 130 height 290
click at [524, 75] on div at bounding box center [584, 182] width 130 height 290
click at [584, 158] on div at bounding box center [584, 182] width 130 height 290
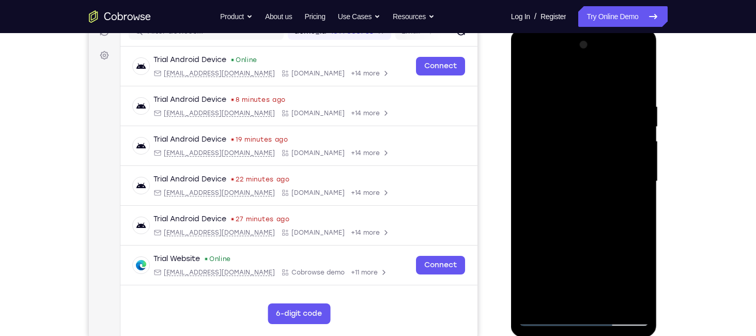
click at [553, 298] on div at bounding box center [584, 182] width 130 height 290
click at [635, 210] on div at bounding box center [584, 182] width 130 height 290
click at [631, 207] on div at bounding box center [584, 182] width 130 height 290
click at [526, 84] on div at bounding box center [584, 182] width 130 height 290
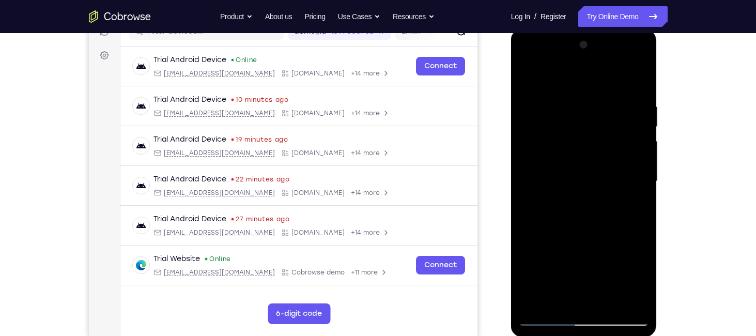
click at [587, 161] on div at bounding box center [584, 182] width 130 height 290
click at [541, 276] on div at bounding box center [584, 182] width 130 height 290
click at [559, 295] on div at bounding box center [584, 182] width 130 height 290
click at [628, 212] on div at bounding box center [584, 182] width 130 height 290
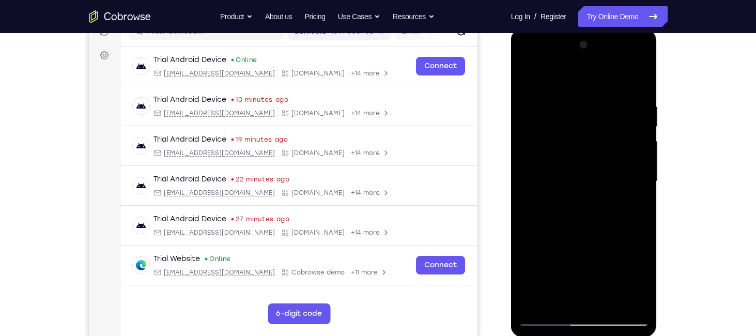
click at [632, 208] on div at bounding box center [584, 182] width 130 height 290
click at [525, 80] on div at bounding box center [584, 182] width 130 height 290
click at [595, 150] on div at bounding box center [584, 182] width 130 height 290
click at [548, 277] on div at bounding box center [584, 182] width 130 height 290
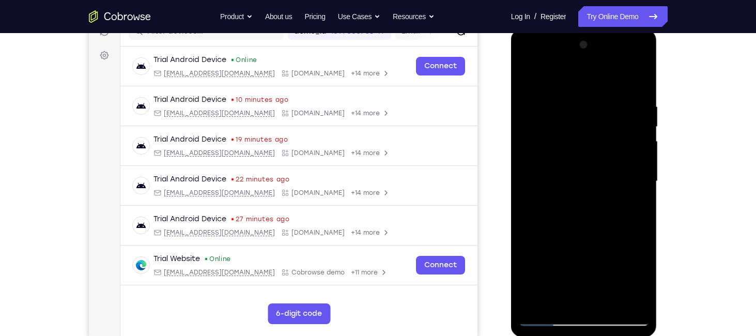
click at [526, 80] on div at bounding box center [584, 182] width 130 height 290
